Goal: Task Accomplishment & Management: Manage account settings

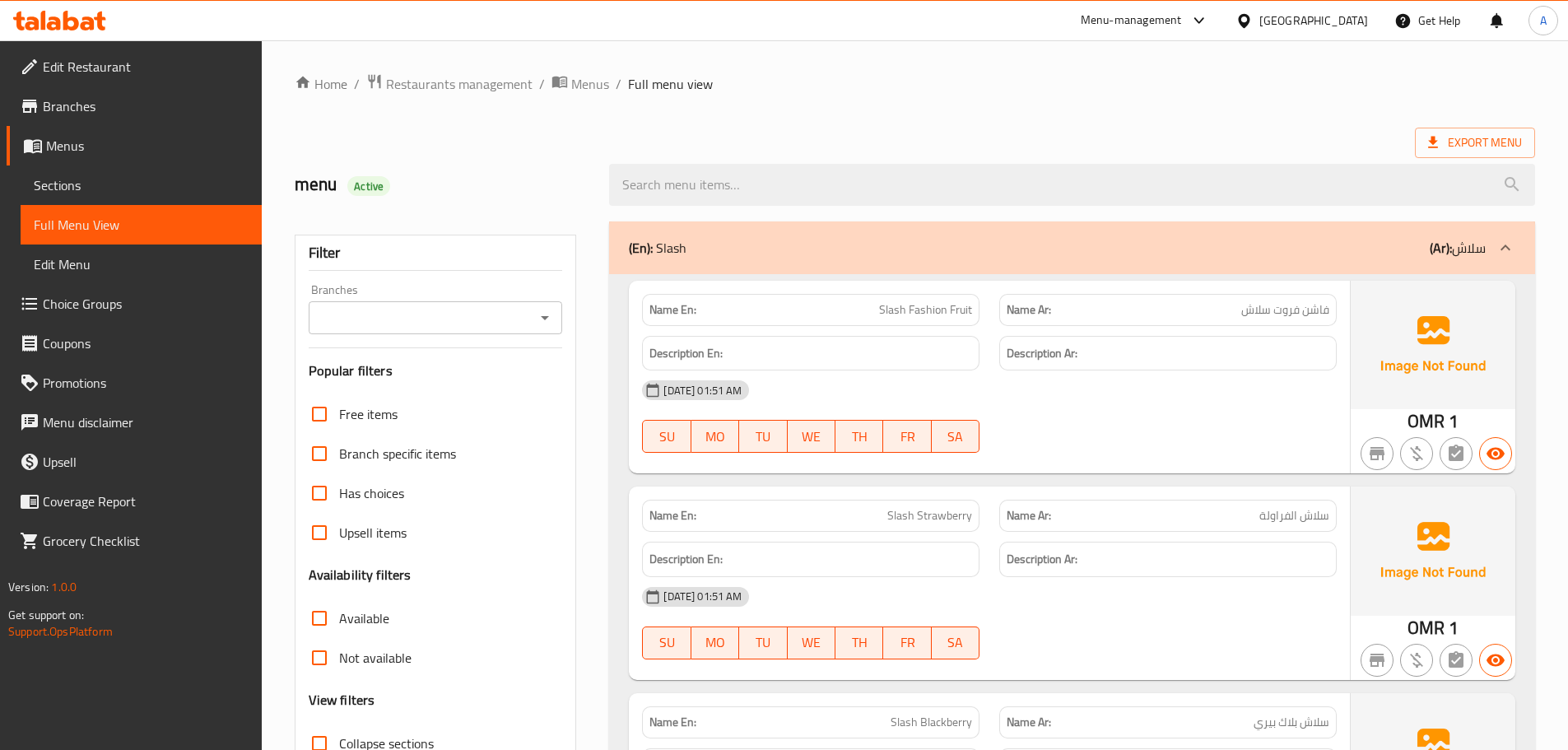
click at [1348, 15] on div "Oman" at bounding box center [1314, 21] width 109 height 18
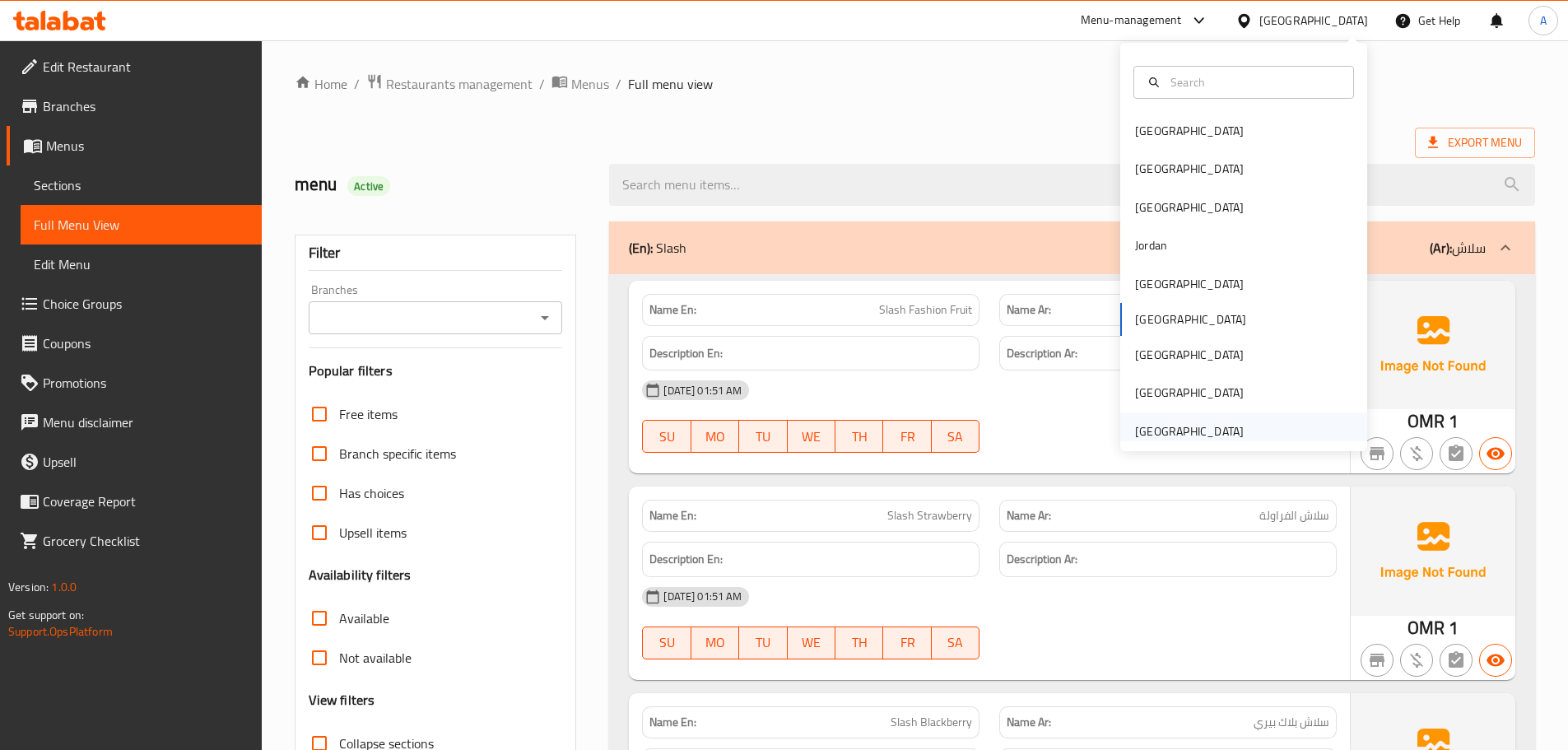
click at [1158, 430] on div "[GEOGRAPHIC_DATA]" at bounding box center [1189, 432] width 109 height 18
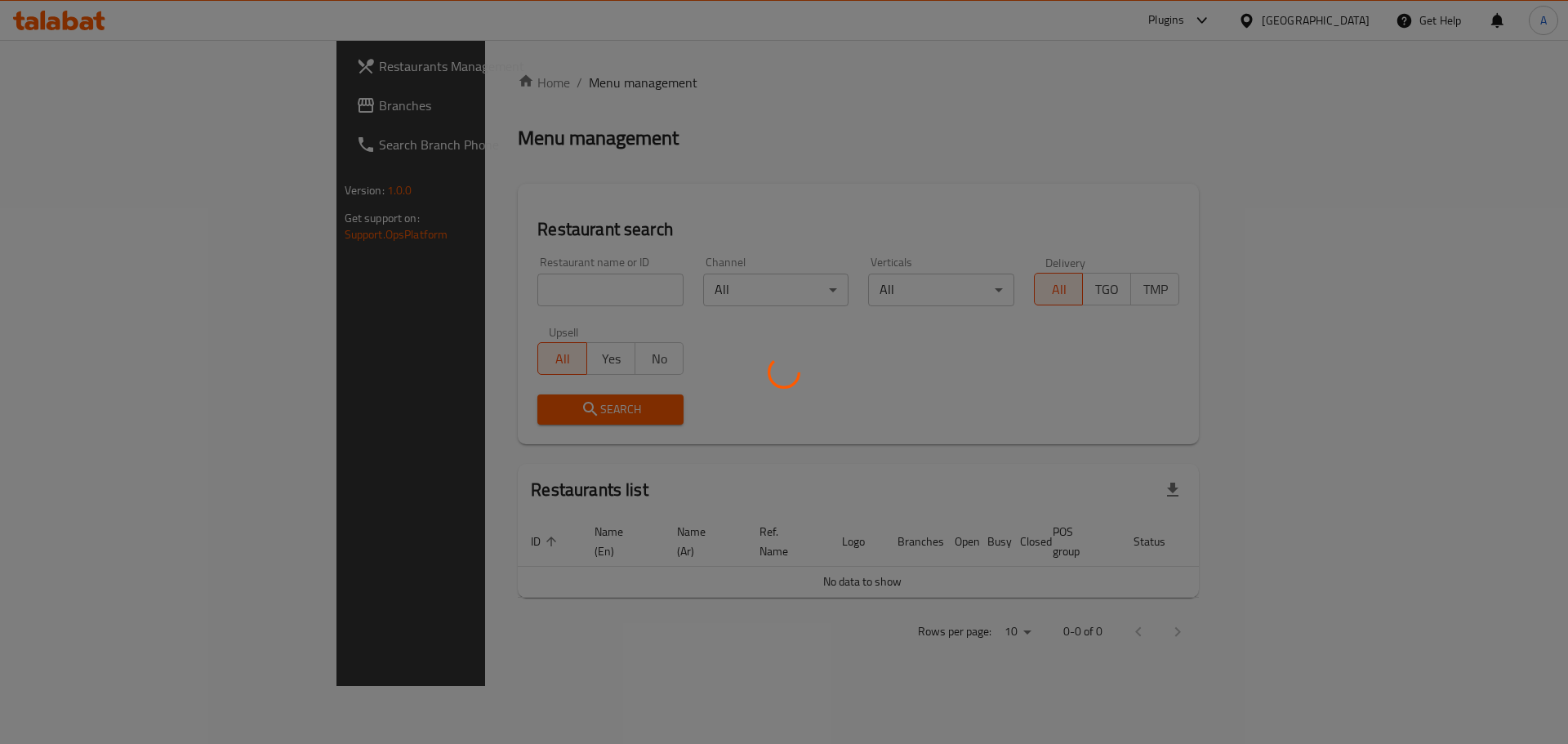
click at [125, 121] on div at bounding box center [784, 372] width 1568 height 744
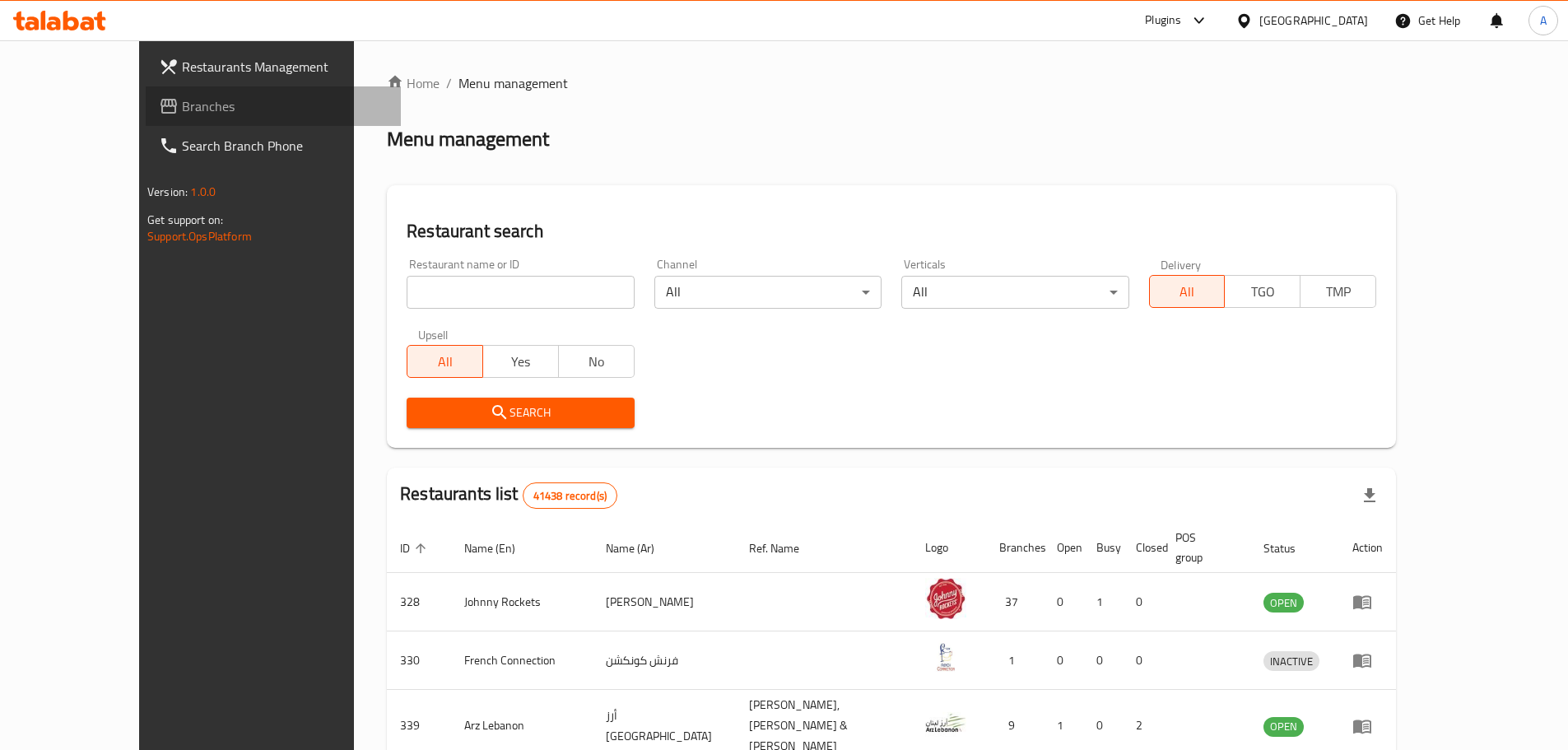
click at [182, 109] on span "Branches" at bounding box center [285, 106] width 206 height 20
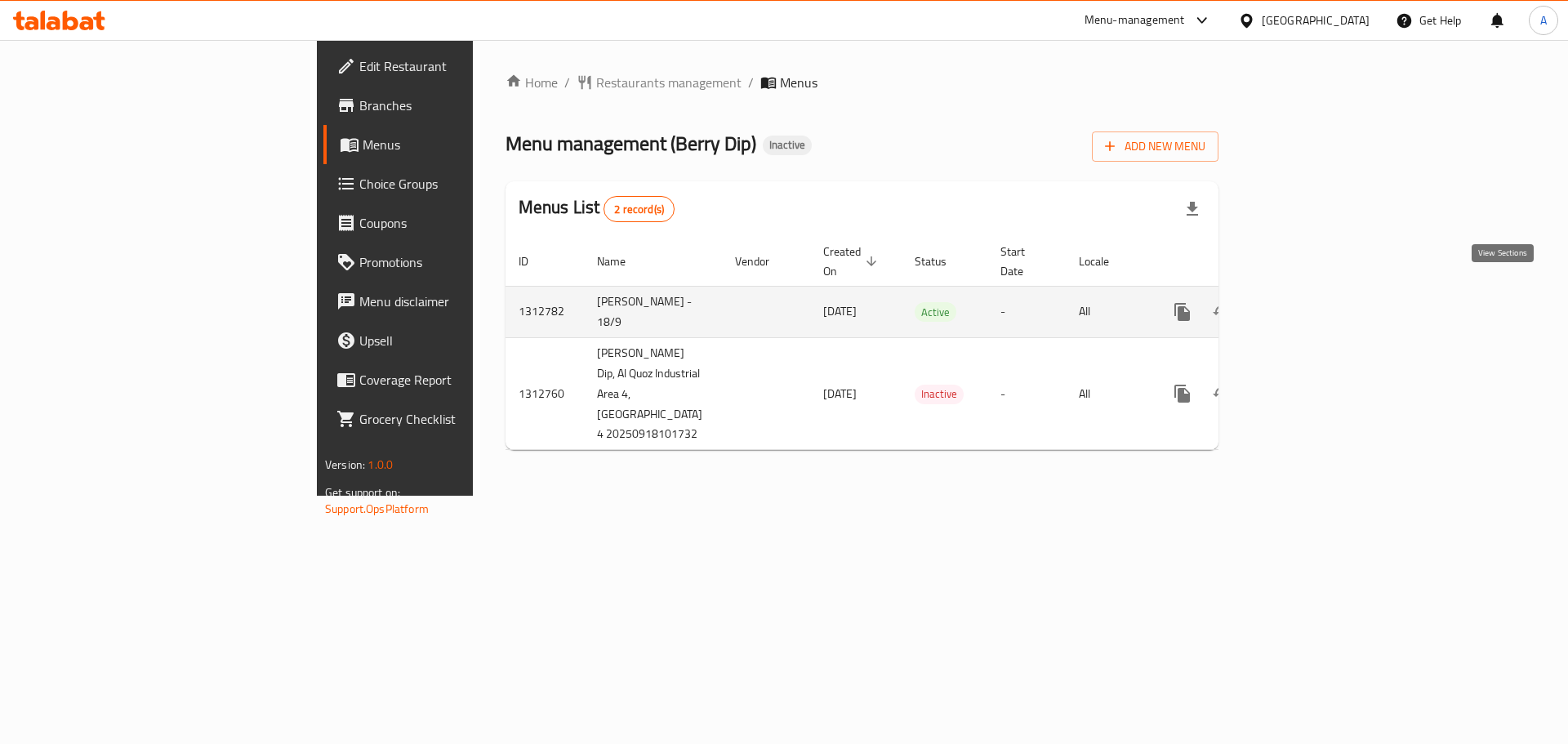
click at [1310, 303] on icon "enhanced table" at bounding box center [1300, 313] width 20 height 20
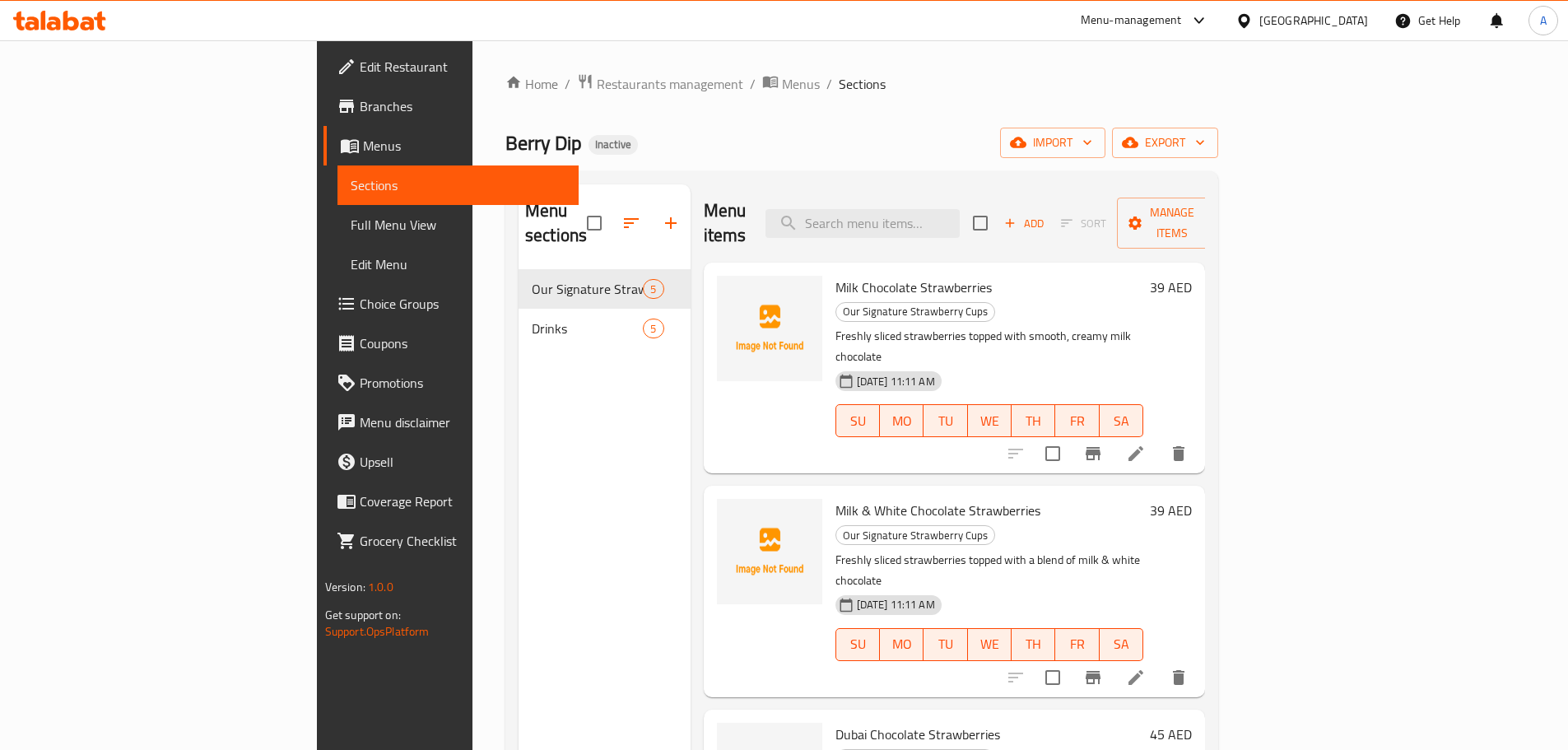
click at [338, 210] on link "Full Menu View" at bounding box center [458, 225] width 241 height 39
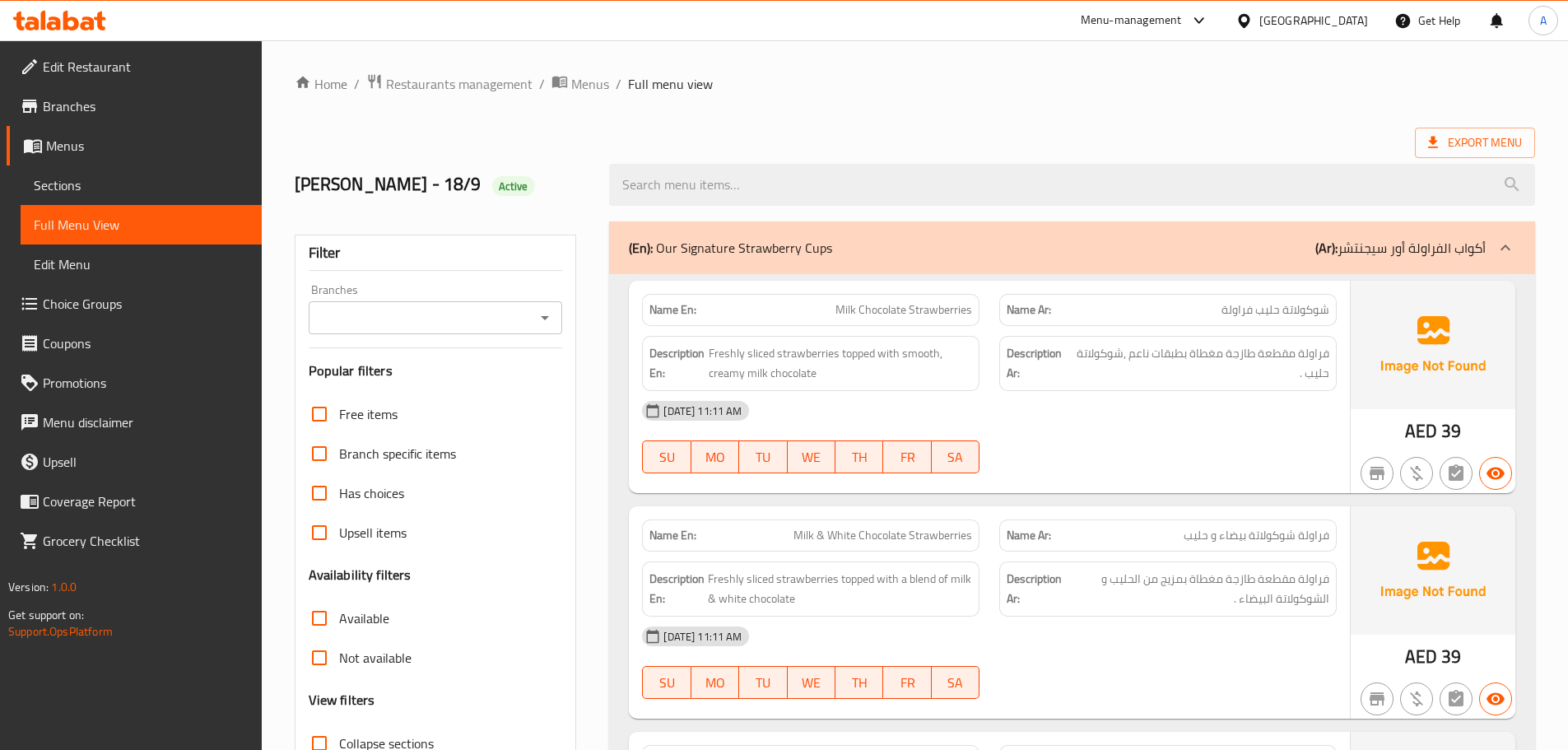
click at [1273, 428] on div "[DATE] 11:11 AM" at bounding box center [989, 411] width 714 height 39
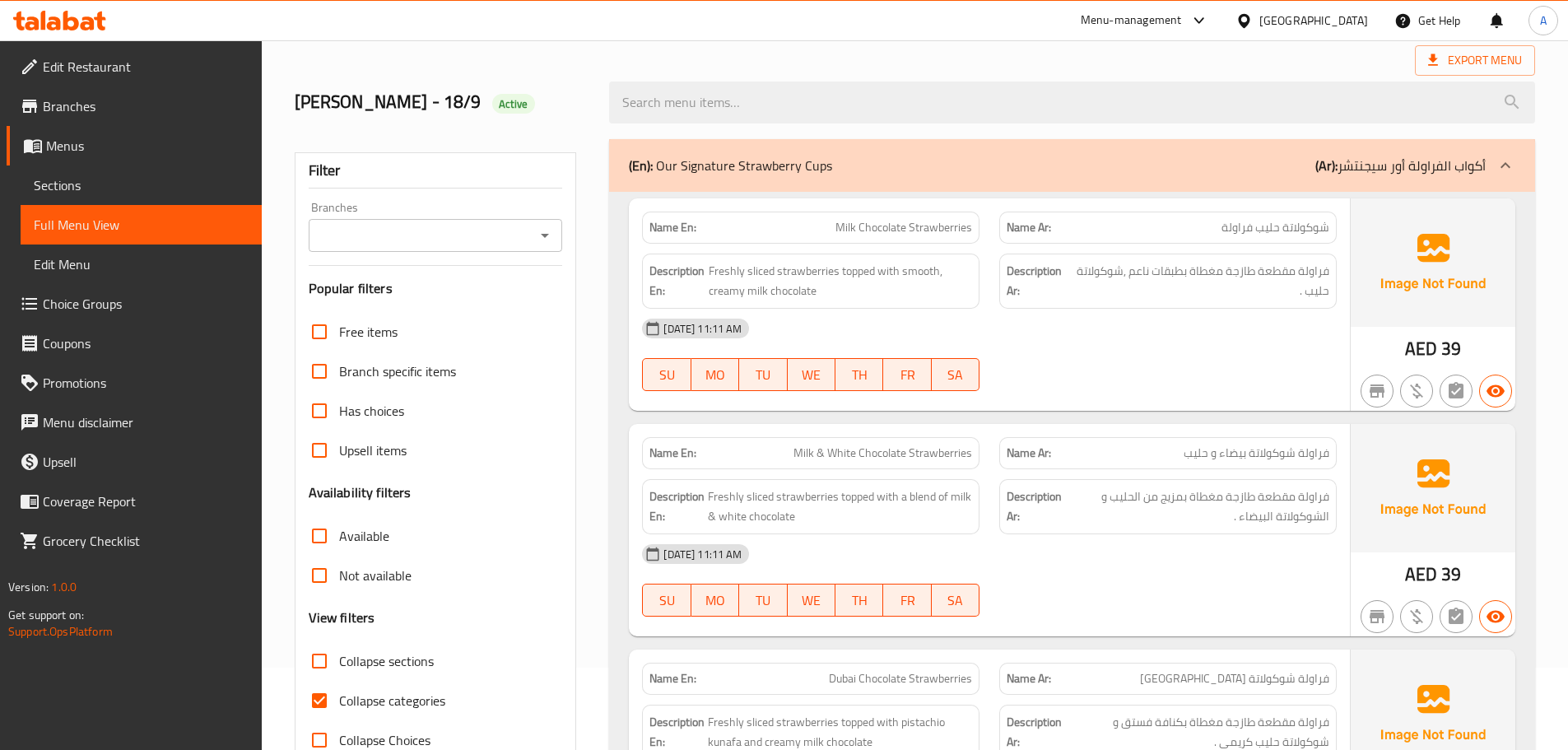
click at [391, 702] on span "Collapse categories" at bounding box center [392, 701] width 106 height 20
click at [339, 702] on input "Collapse categories" at bounding box center [319, 701] width 39 height 39
checkbox input "false"
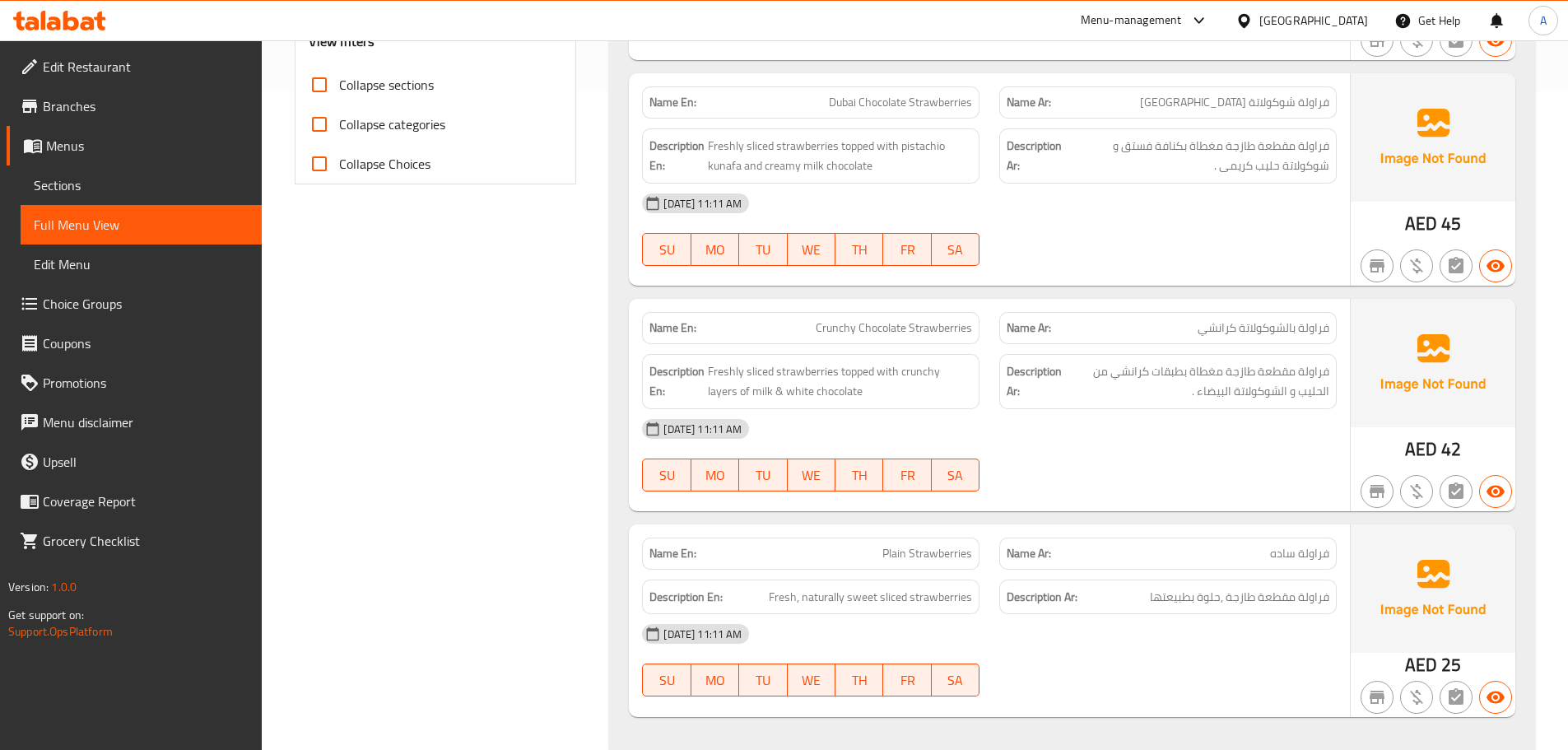
scroll to position [742, 0]
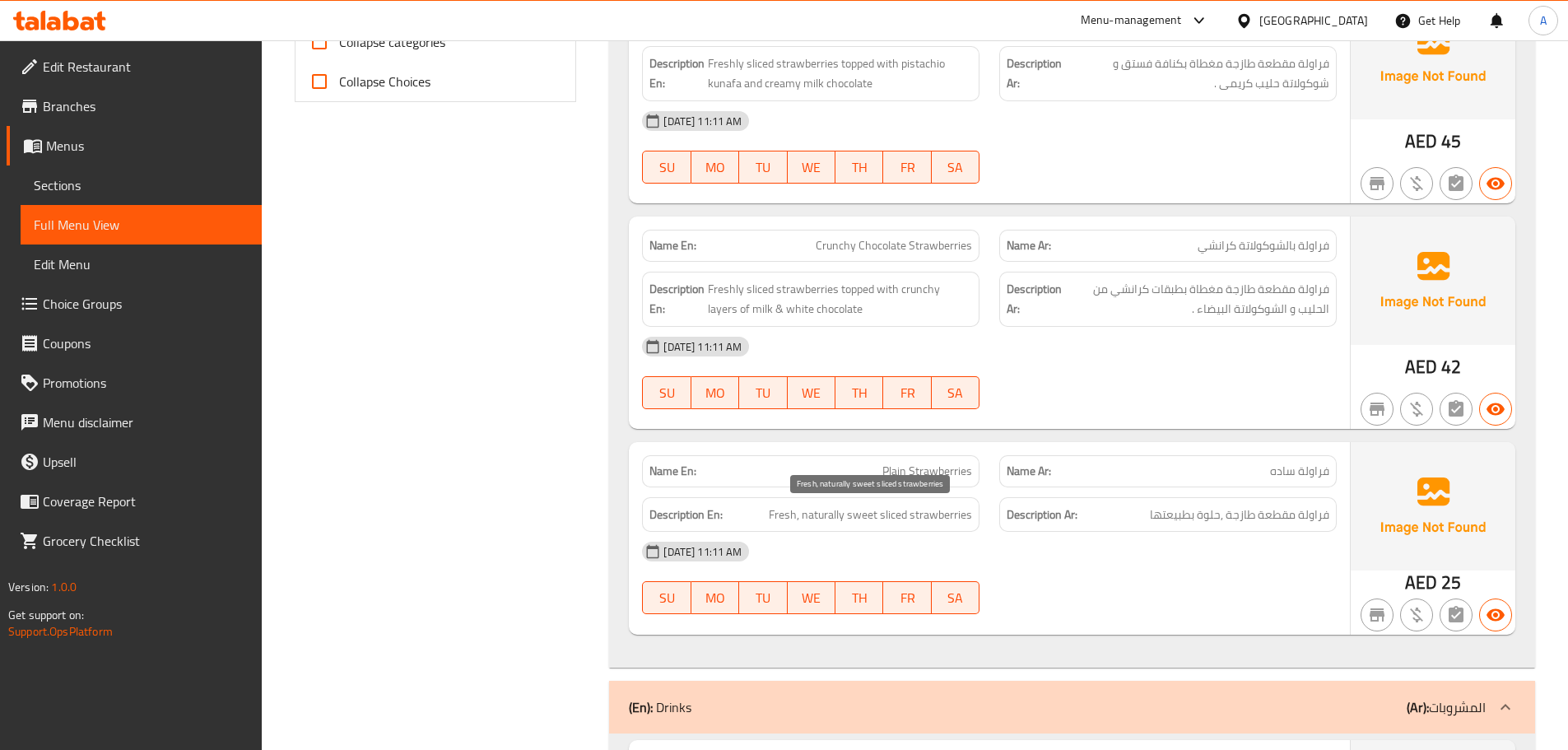
click at [930, 520] on span "Fresh, naturally sweet sliced strawberries" at bounding box center [870, 515] width 204 height 21
click at [1198, 568] on div "[DATE] 11:11 AM" at bounding box center [989, 551] width 714 height 39
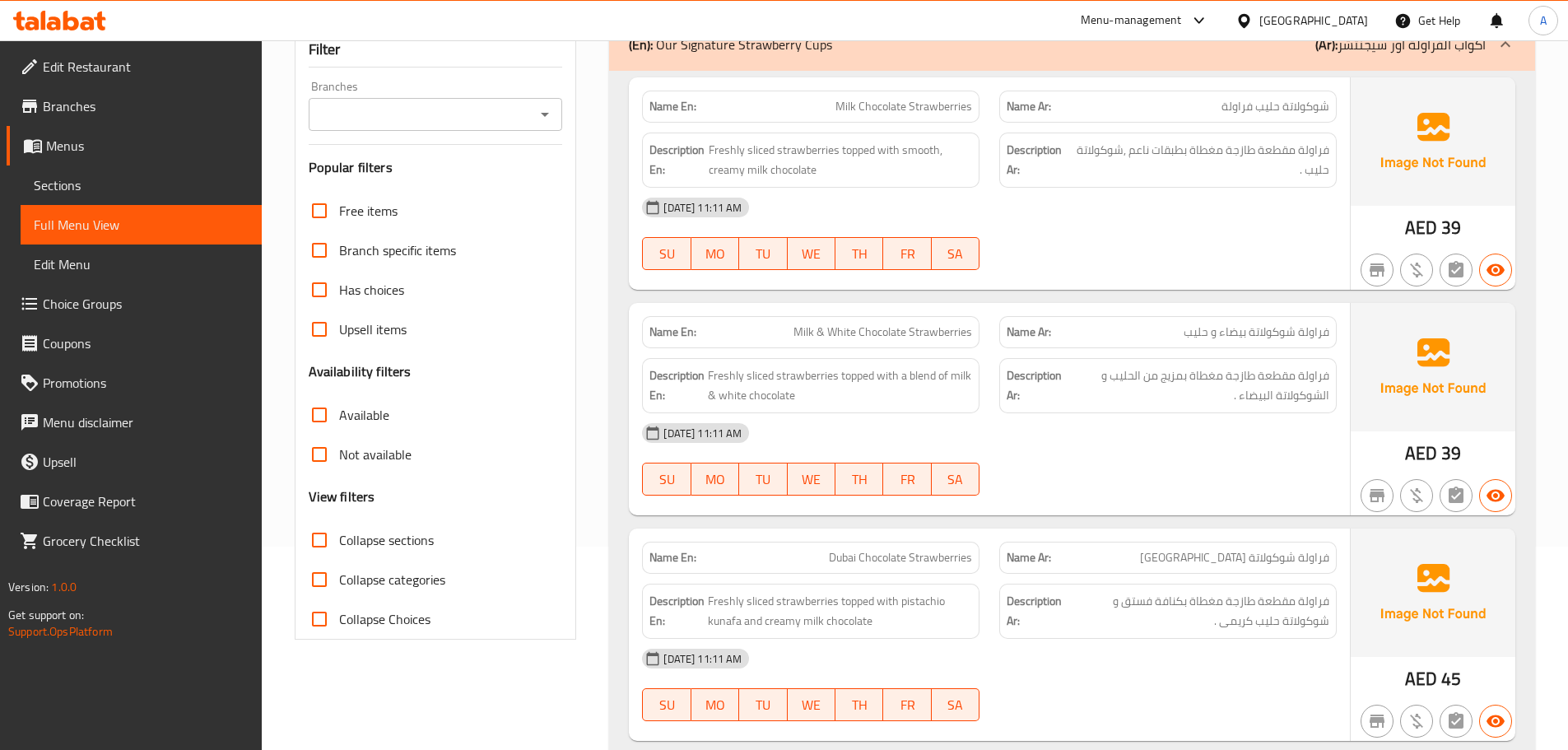
scroll to position [0, 0]
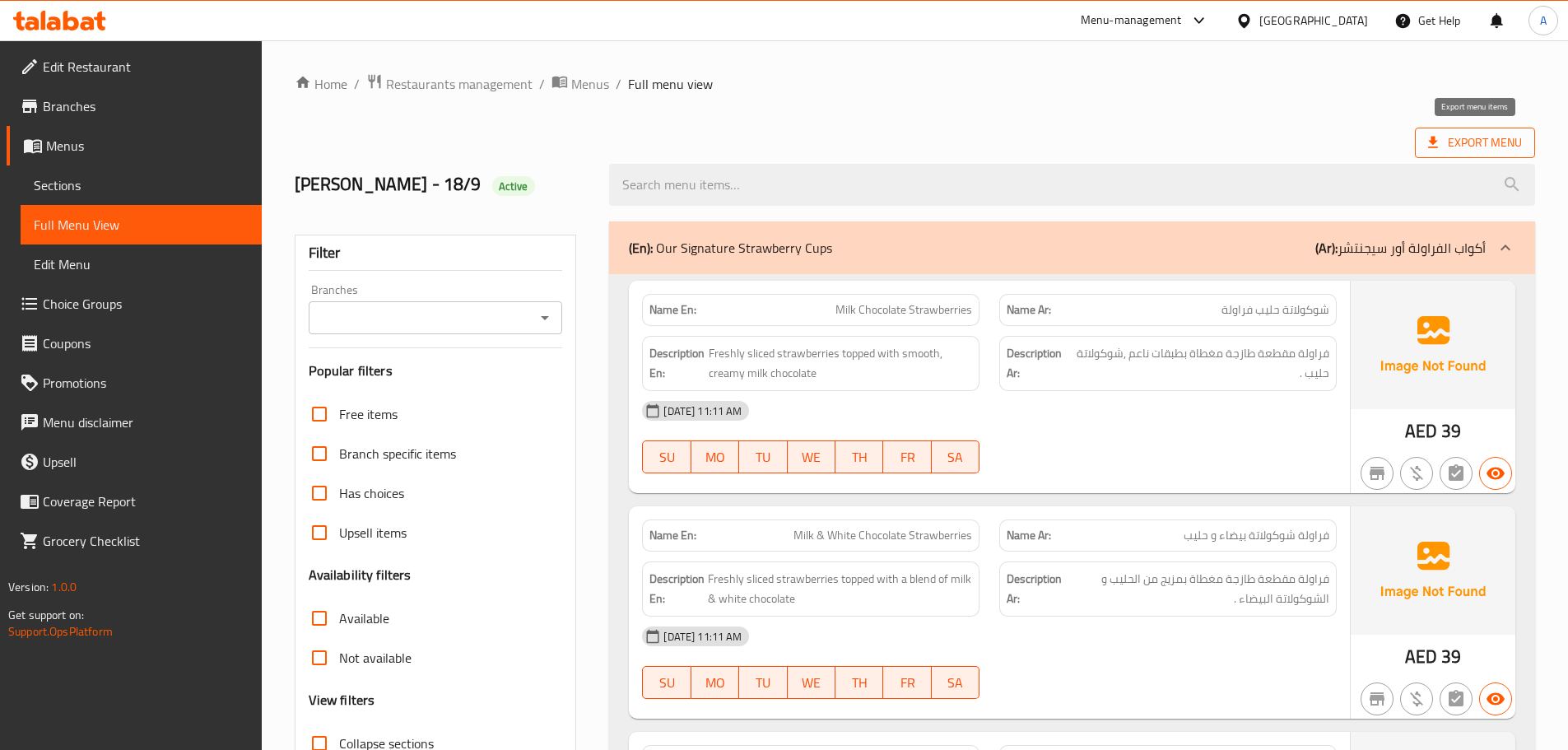
click at [1462, 135] on span "Export Menu" at bounding box center [1475, 142] width 94 height 21
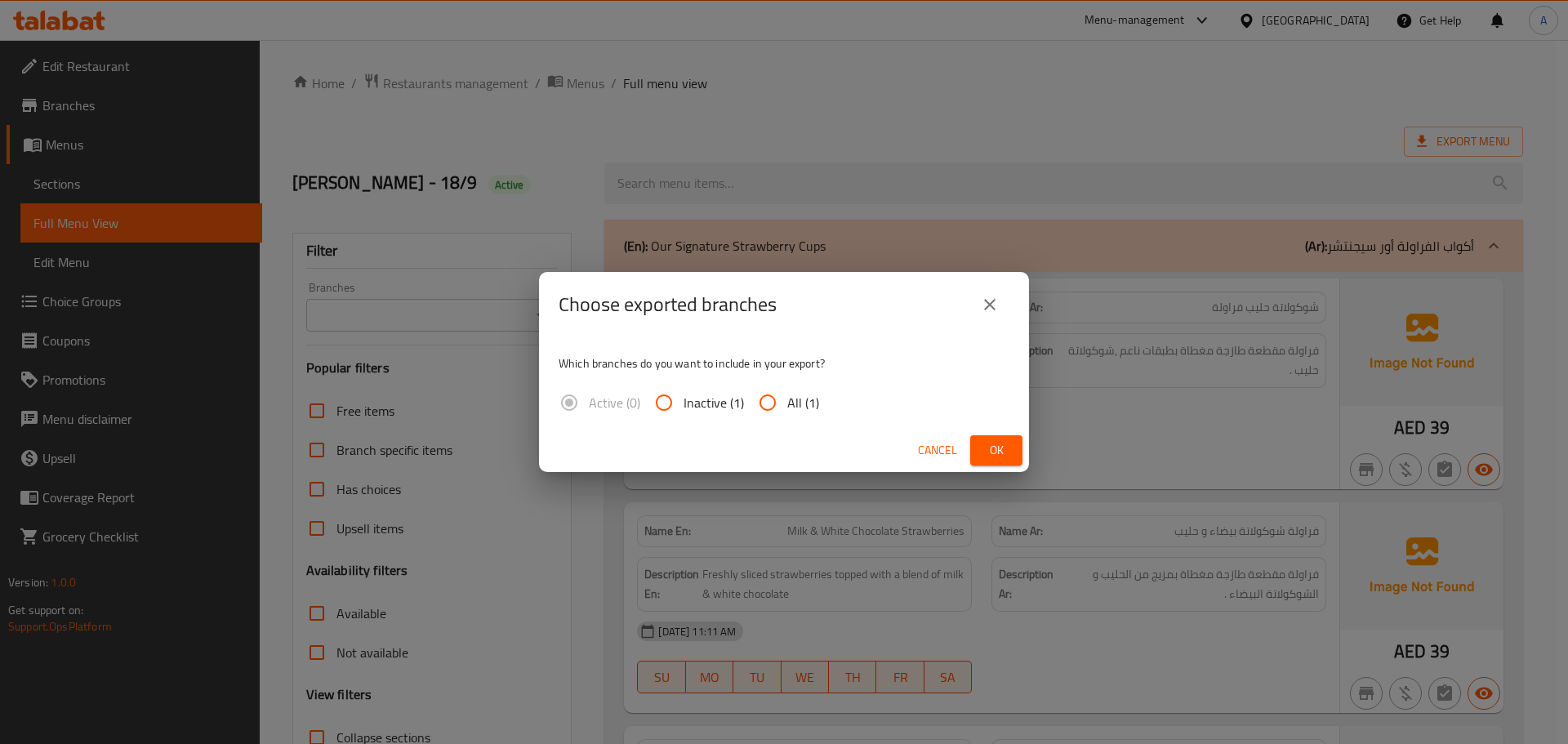
click at [760, 407] on input "All (1)" at bounding box center [767, 402] width 39 height 39
radio input "true"
click at [942, 446] on span "Cancel" at bounding box center [937, 451] width 39 height 21
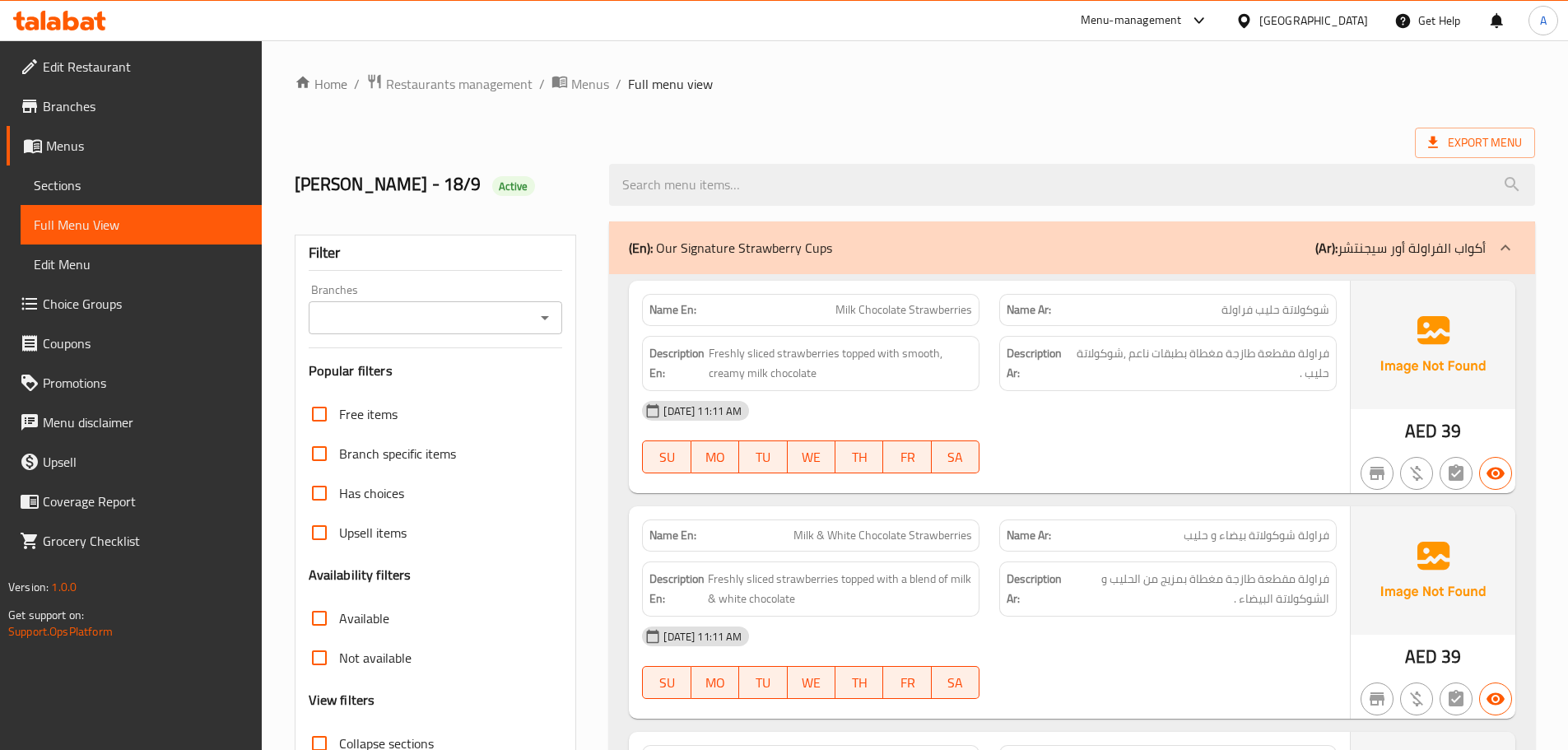
click at [1129, 475] on div at bounding box center [1168, 473] width 358 height 20
click at [1451, 136] on span "Export Menu" at bounding box center [1475, 142] width 94 height 21
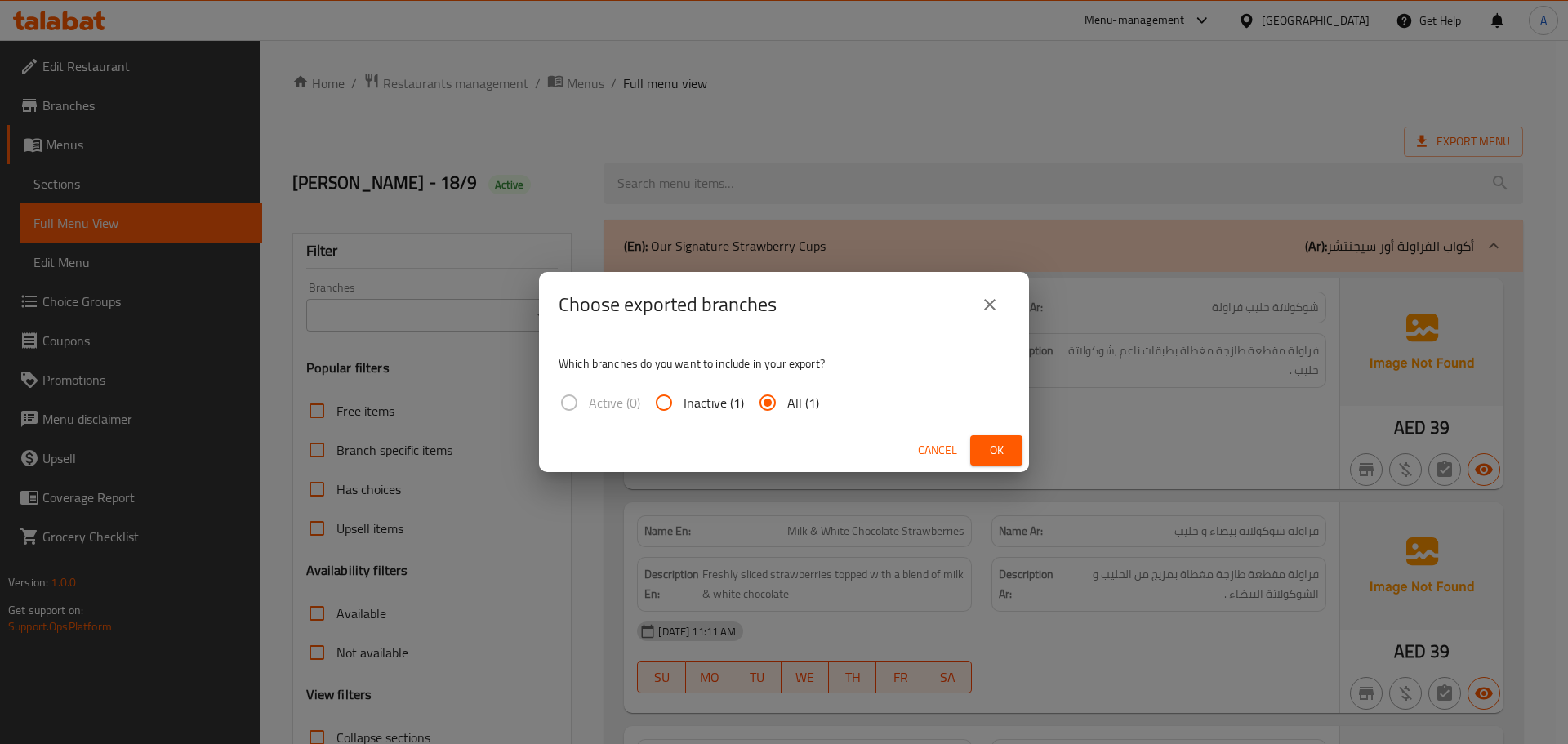
click at [984, 446] on span "Ok" at bounding box center [995, 451] width 26 height 21
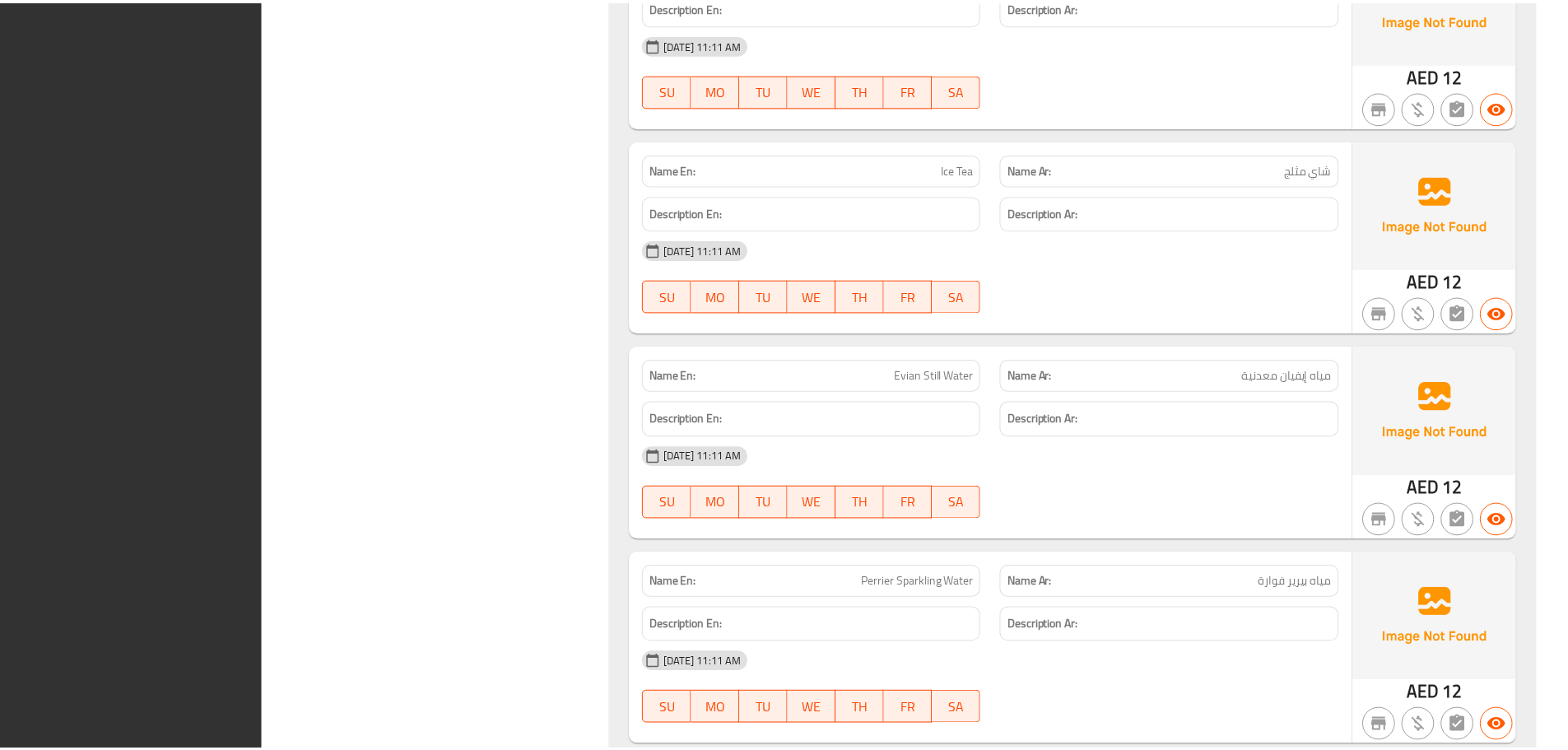
scroll to position [1815, 0]
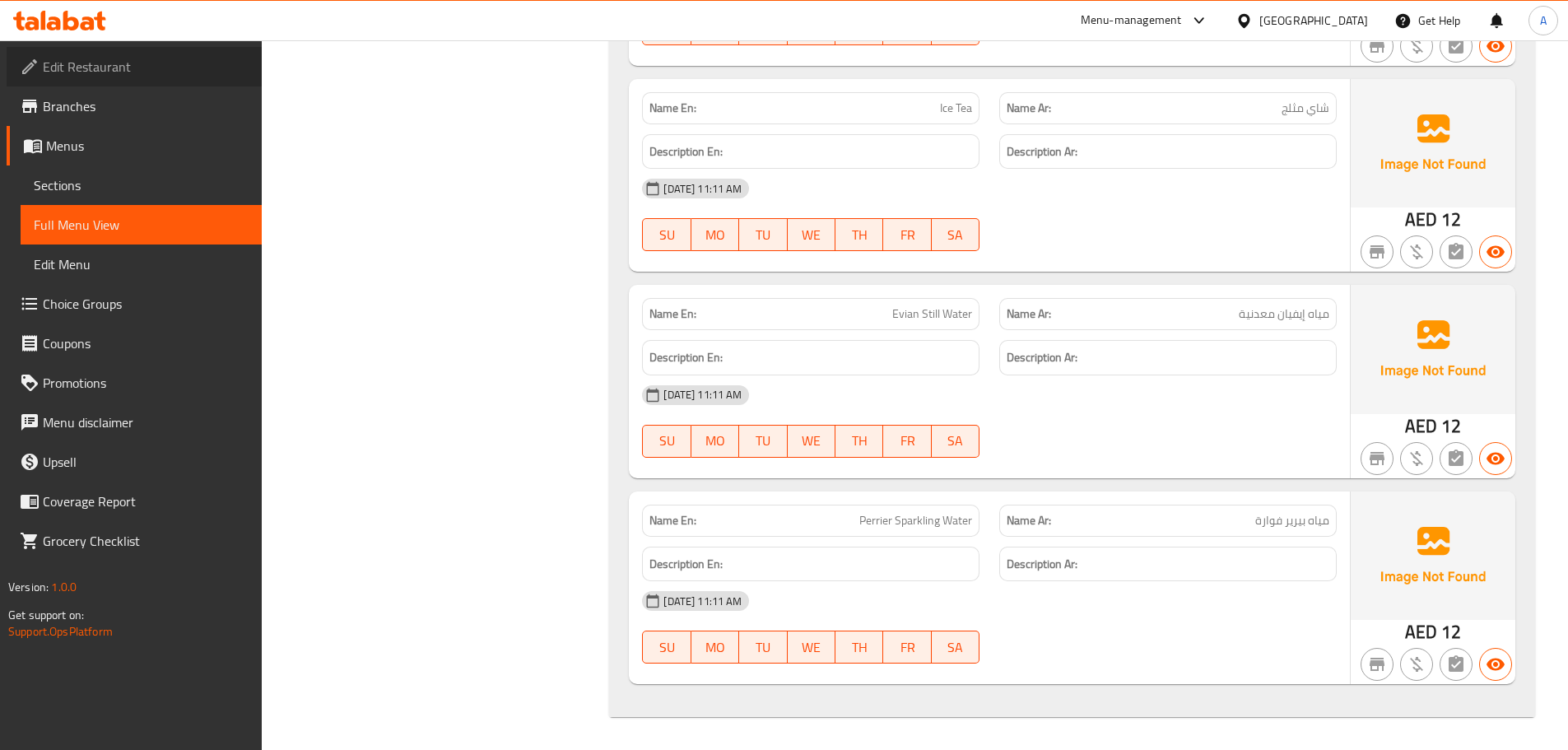
click at [102, 72] on span "Edit Restaurant" at bounding box center [146, 67] width 206 height 20
